Goal: Transaction & Acquisition: Purchase product/service

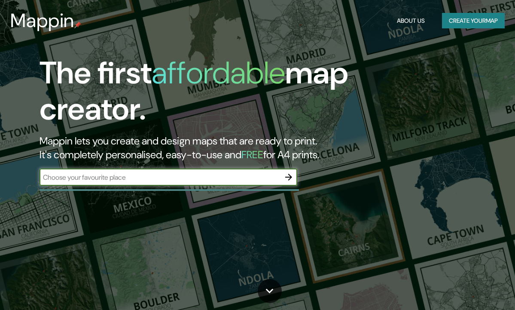
click at [453, 27] on button "Create your map" at bounding box center [473, 21] width 63 height 16
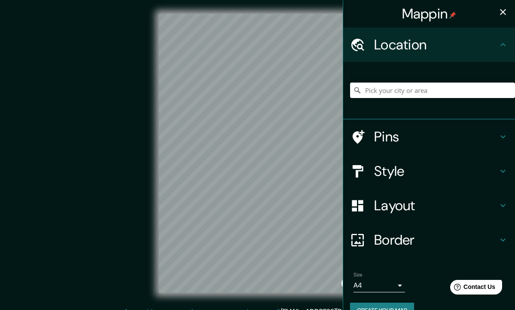
drag, startPoint x: 107, startPoint y: 148, endPoint x: 67, endPoint y: 149, distance: 40.4
click at [67, 149] on div "© Mapbox © OpenStreetMap Improve this map" at bounding box center [257, 153] width 463 height 279
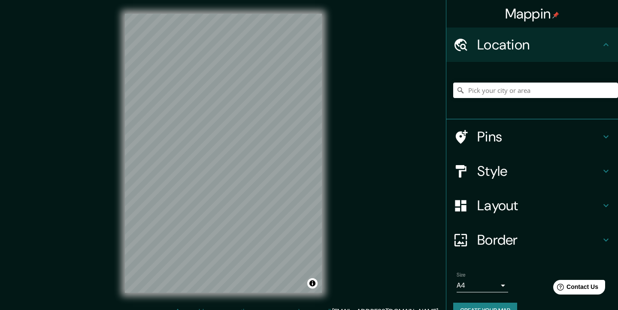
click at [514, 200] on h4 "Layout" at bounding box center [539, 205] width 124 height 17
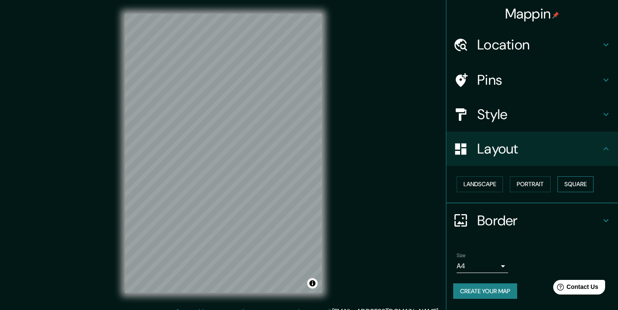
click at [514, 188] on button "Square" at bounding box center [576, 184] width 36 height 16
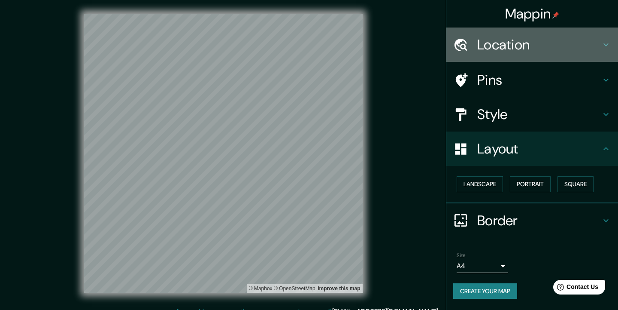
click at [514, 53] on h4 "Location" at bounding box center [539, 44] width 124 height 17
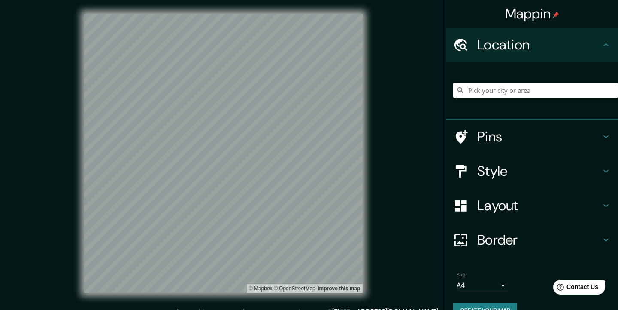
click at [493, 88] on input "Pick your city or area" at bounding box center [535, 89] width 165 height 15
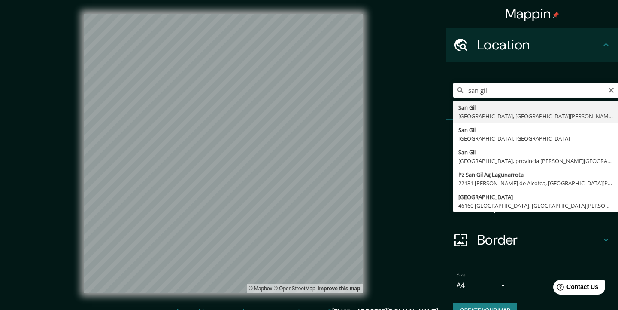
type input "[GEOGRAPHIC_DATA], [GEOGRAPHIC_DATA], [GEOGRAPHIC_DATA][PERSON_NAME], [GEOGRAPH…"
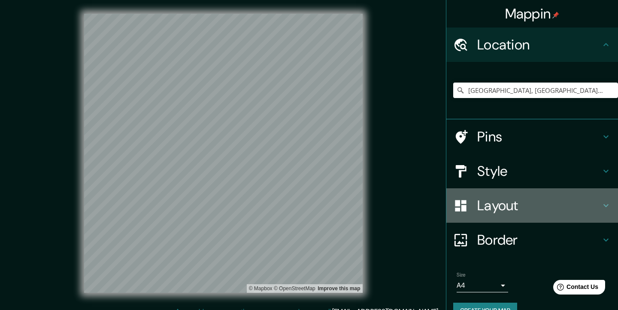
click at [512, 205] on h4 "Layout" at bounding box center [539, 205] width 124 height 17
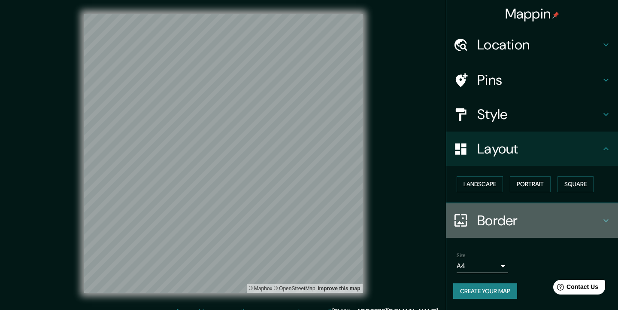
click at [514, 219] on h4 "Border" at bounding box center [539, 220] width 124 height 17
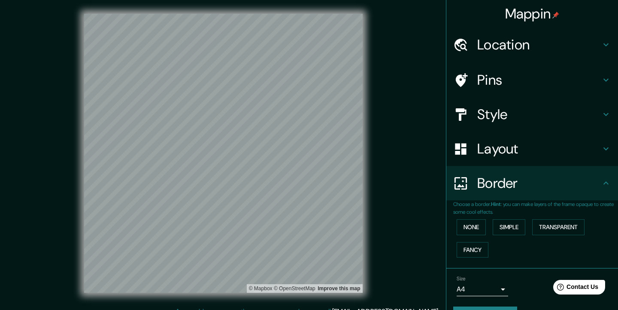
click at [514, 118] on h4 "Style" at bounding box center [539, 114] width 124 height 17
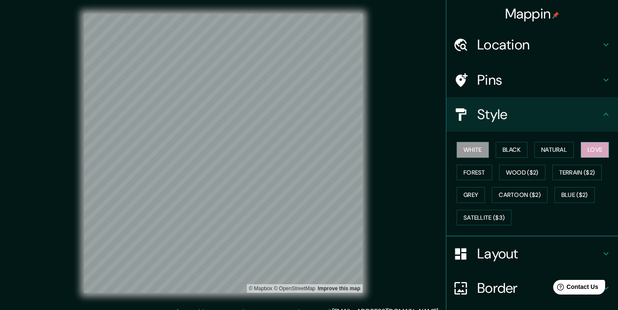
click at [514, 148] on button "Love" at bounding box center [595, 150] width 28 height 16
